Goal: Task Accomplishment & Management: Complete application form

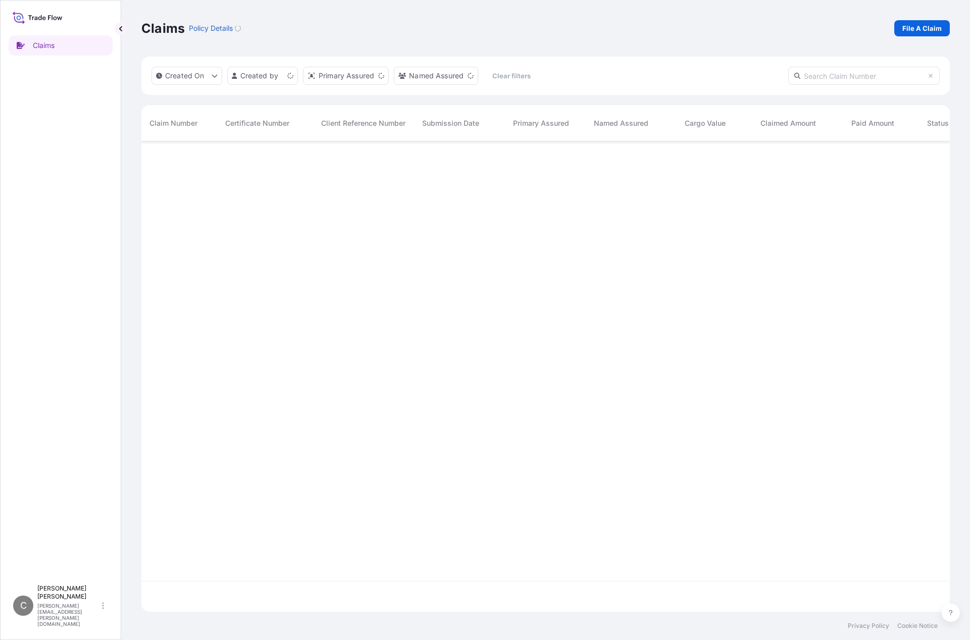
scroll to position [468, 801]
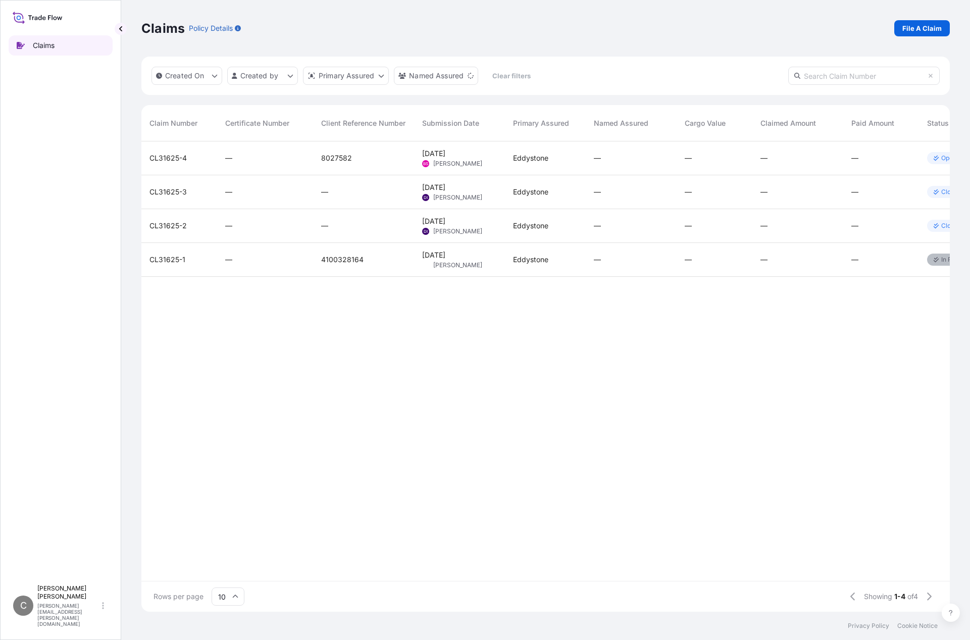
click at [39, 44] on p "Claims" at bounding box center [44, 45] width 22 height 10
click at [926, 28] on p "File A Claim" at bounding box center [922, 28] width 39 height 10
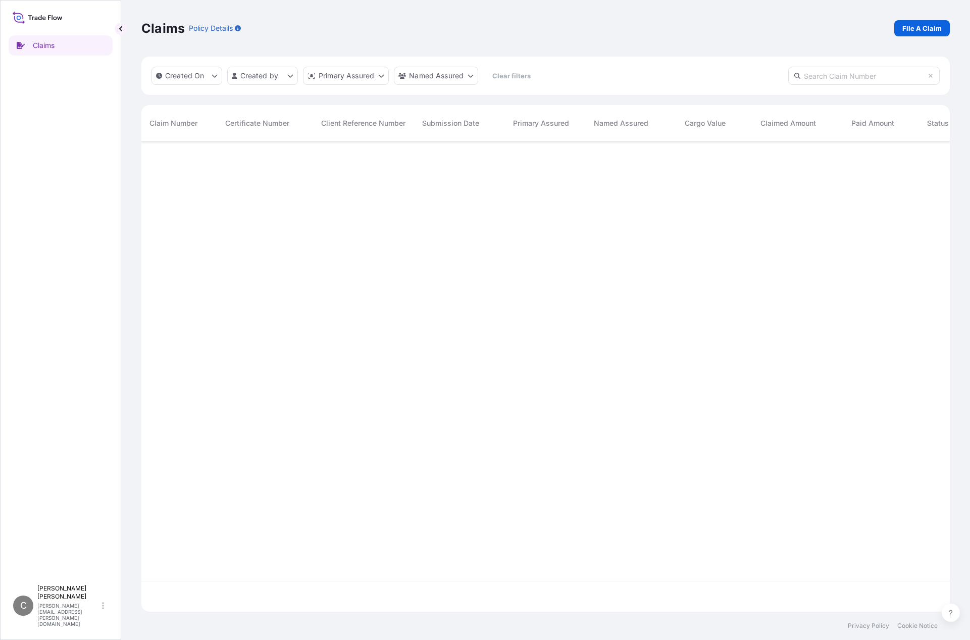
scroll to position [468, 801]
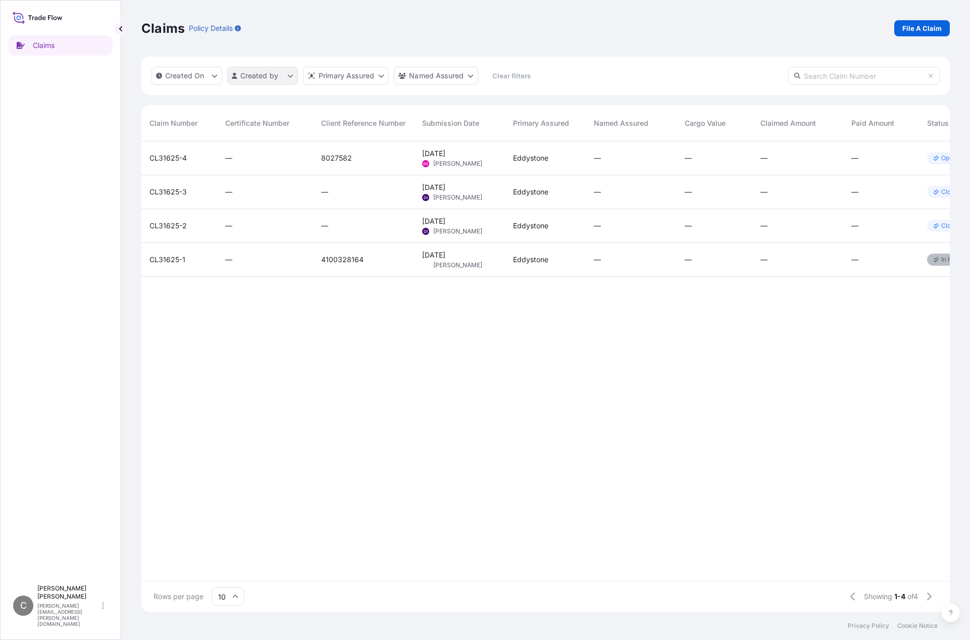
click at [288, 80] on html "Claims C Calvin Petersen calvin.petersen@psabdp.com Claims Policy Details File …" at bounding box center [485, 320] width 970 height 640
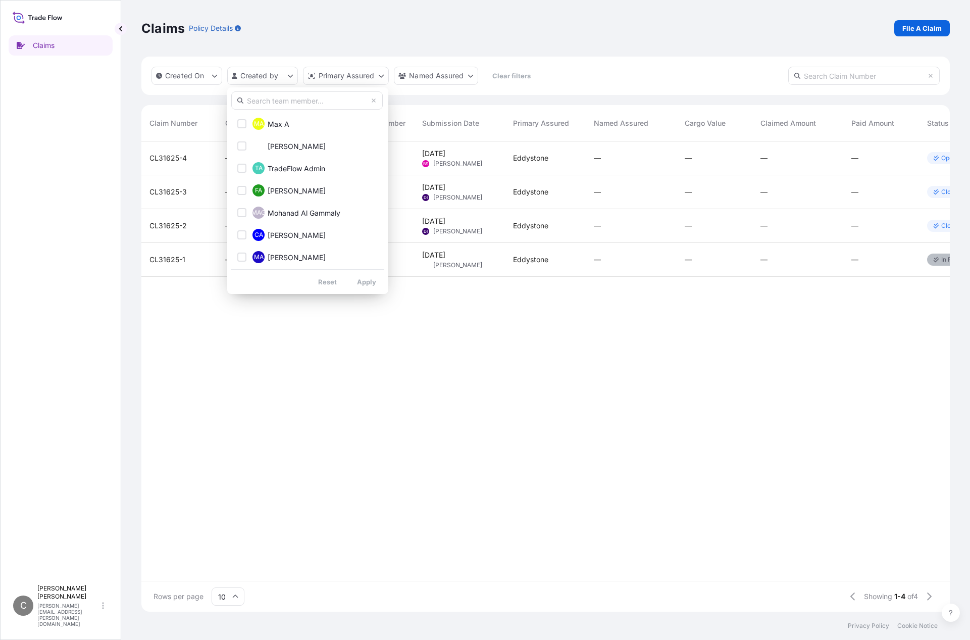
click at [315, 104] on input "text" at bounding box center [307, 100] width 152 height 18
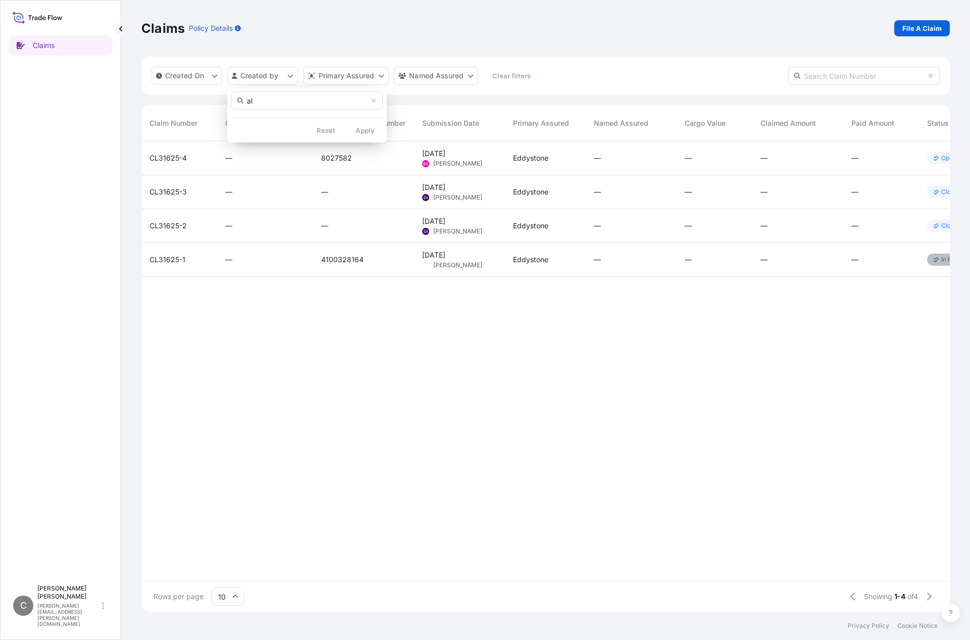
type input "a"
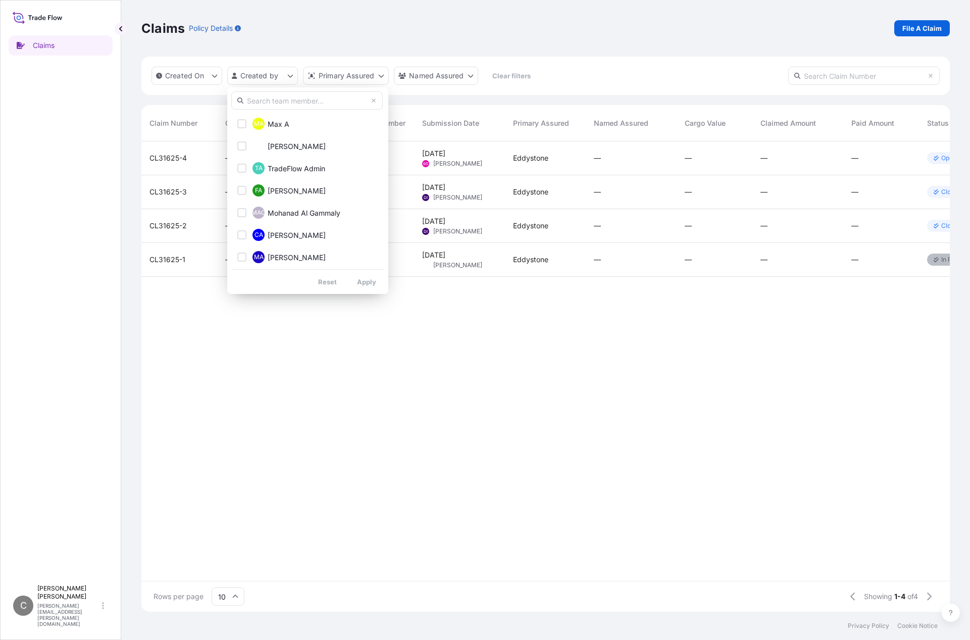
type input "s"
click at [919, 26] on html "Claims C Calvin Petersen calvin.petersen@psabdp.com Claims Policy Details File …" at bounding box center [485, 320] width 970 height 640
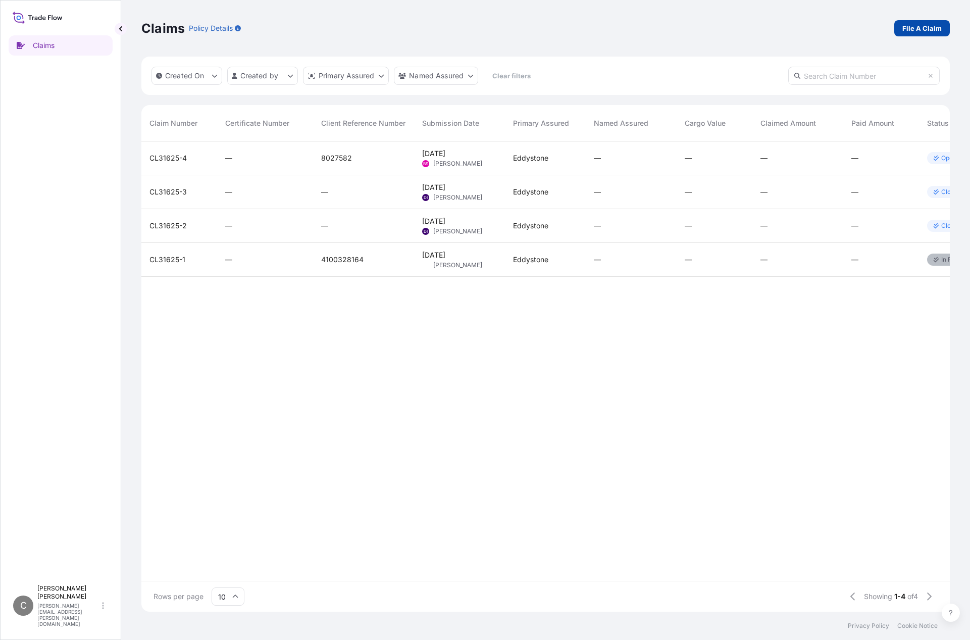
click at [921, 28] on p "File A Claim" at bounding box center [922, 28] width 39 height 10
